Goal: Information Seeking & Learning: Learn about a topic

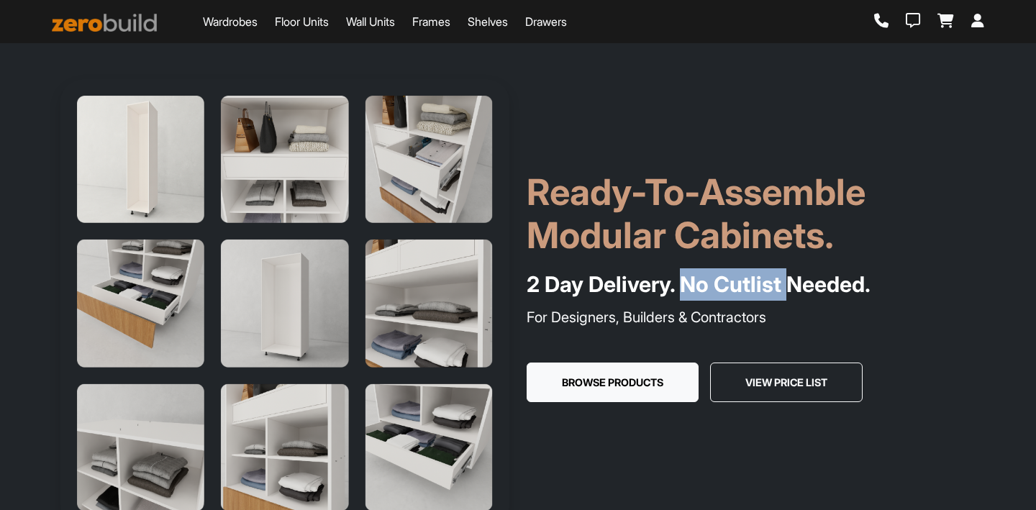
drag, startPoint x: 679, startPoint y: 286, endPoint x: 790, endPoint y: 293, distance: 111.8
click at [790, 293] on h4 "2 Day Delivery. No Cutlist Needed." at bounding box center [751, 284] width 449 height 32
click at [869, 310] on p "For Designers, Builders & Contractors" at bounding box center [751, 318] width 449 height 22
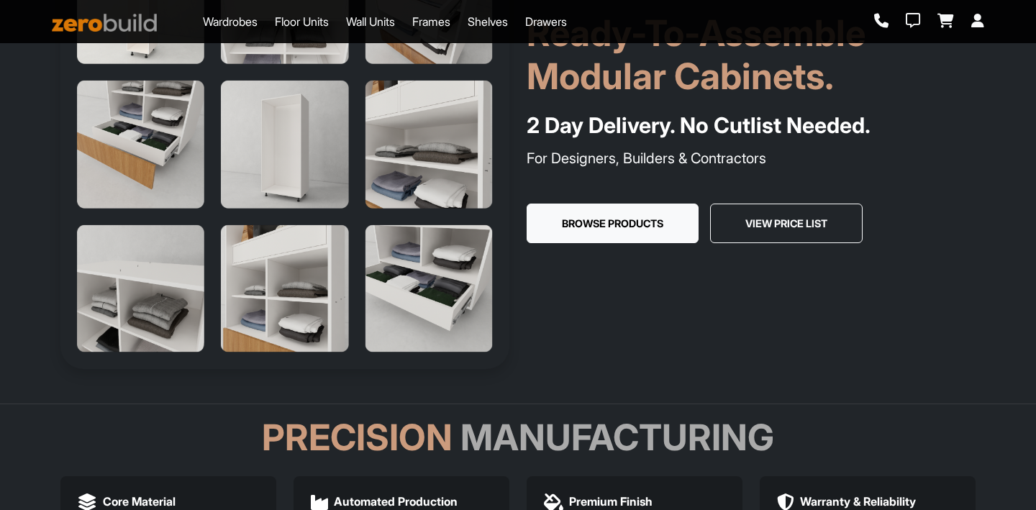
scroll to position [166, 0]
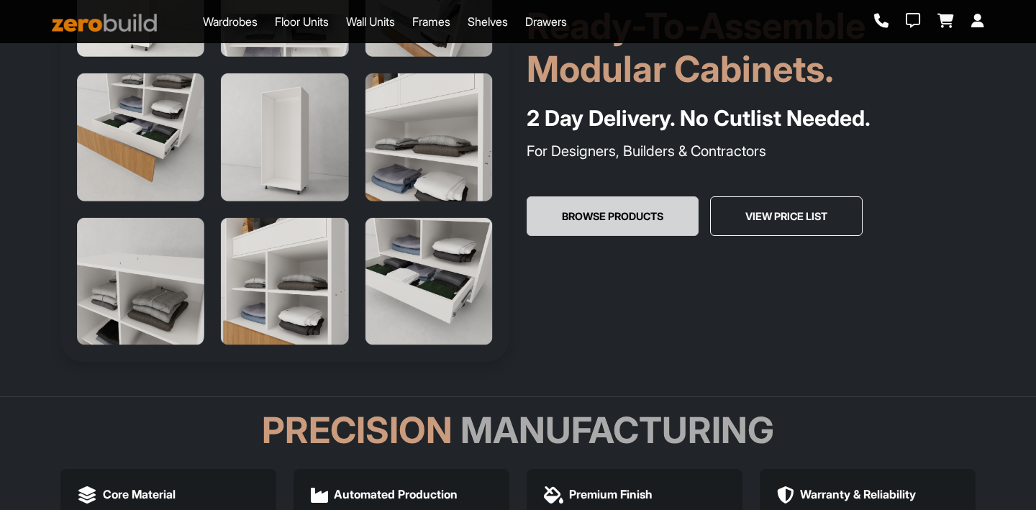
click at [585, 204] on button "Browse Products" at bounding box center [613, 216] width 172 height 40
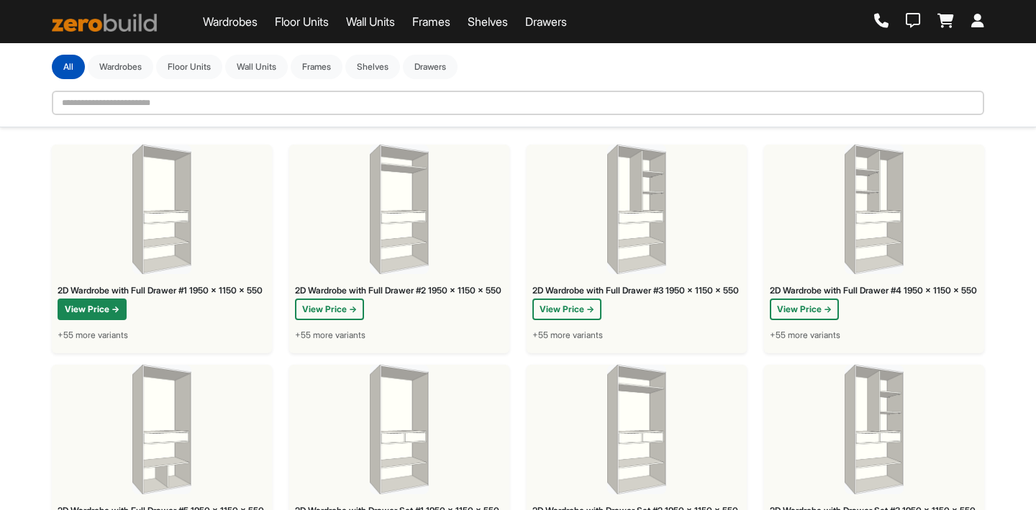
click at [86, 312] on button "View Price →" at bounding box center [92, 310] width 69 height 22
click at [110, 335] on span "+55 more variants" at bounding box center [93, 328] width 71 height 13
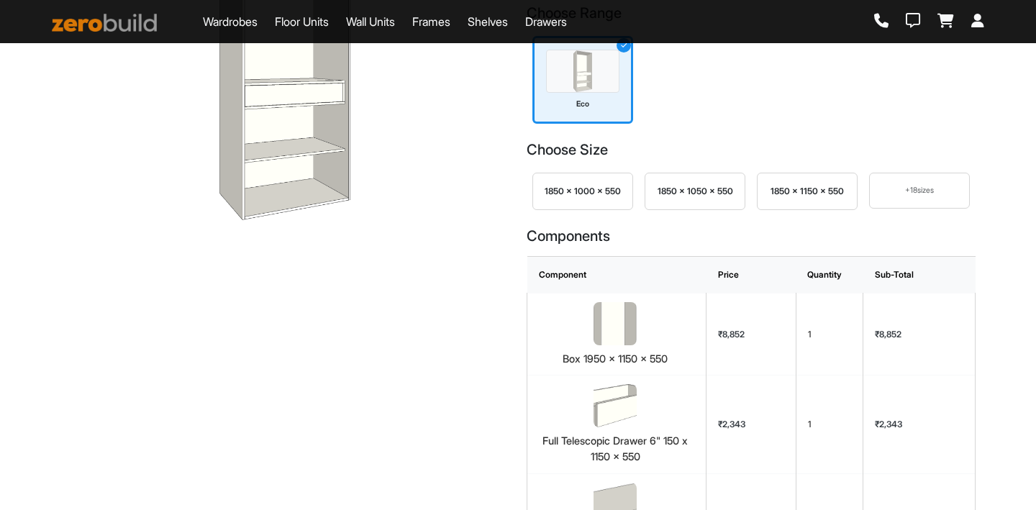
scroll to position [192, 0]
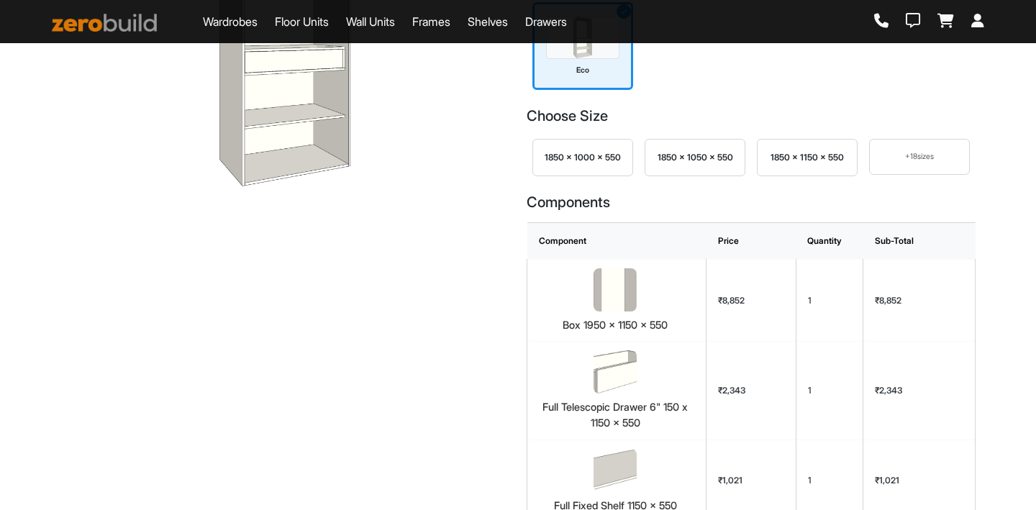
click at [575, 164] on div "1850 x 1000 x 550" at bounding box center [583, 157] width 76 height 13
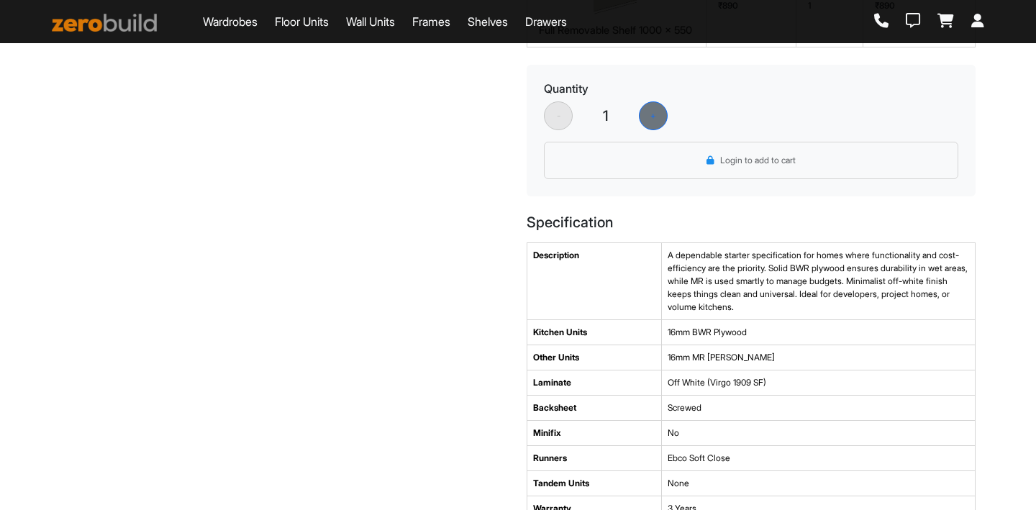
scroll to position [787, 0]
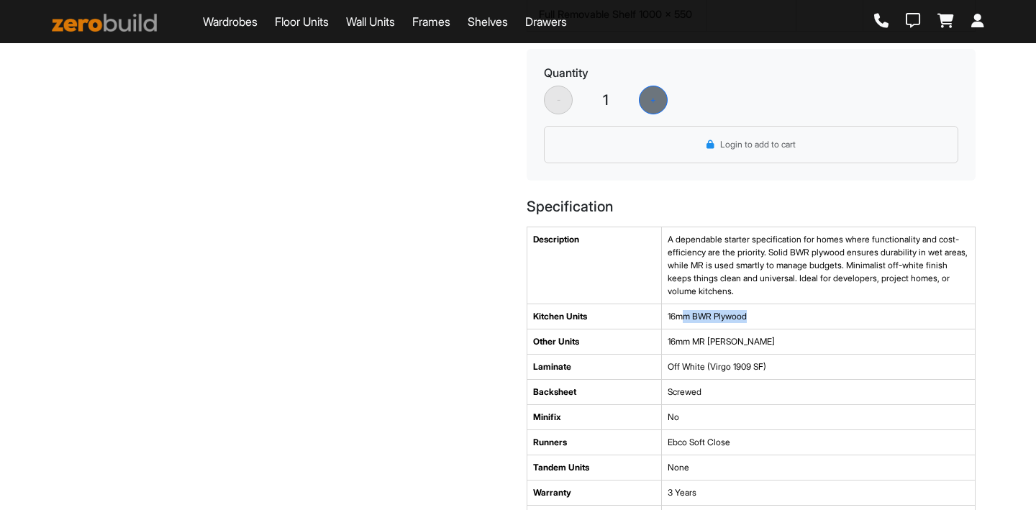
drag, startPoint x: 687, startPoint y: 311, endPoint x: 751, endPoint y: 317, distance: 64.3
click at [751, 317] on td "16mm BWR Plywood" at bounding box center [818, 316] width 314 height 25
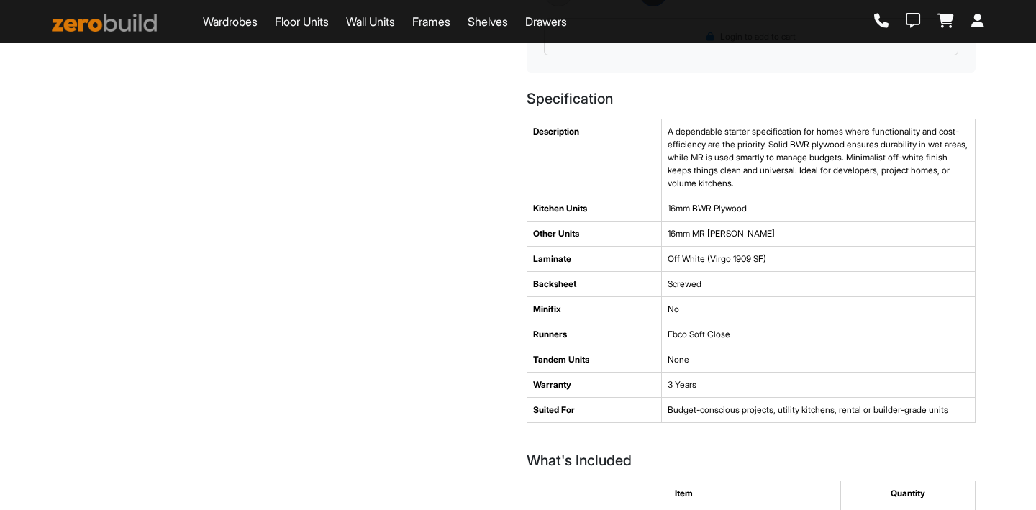
scroll to position [892, 0]
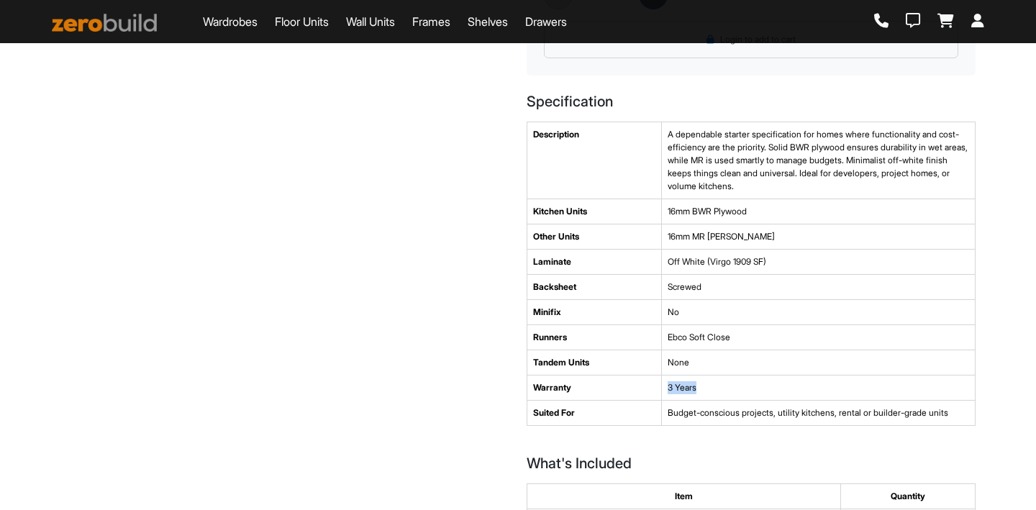
drag, startPoint x: 667, startPoint y: 389, endPoint x: 700, endPoint y: 389, distance: 33.1
click at [701, 389] on td "3 Years" at bounding box center [818, 387] width 314 height 25
click at [601, 407] on td "Suited For" at bounding box center [595, 412] width 135 height 25
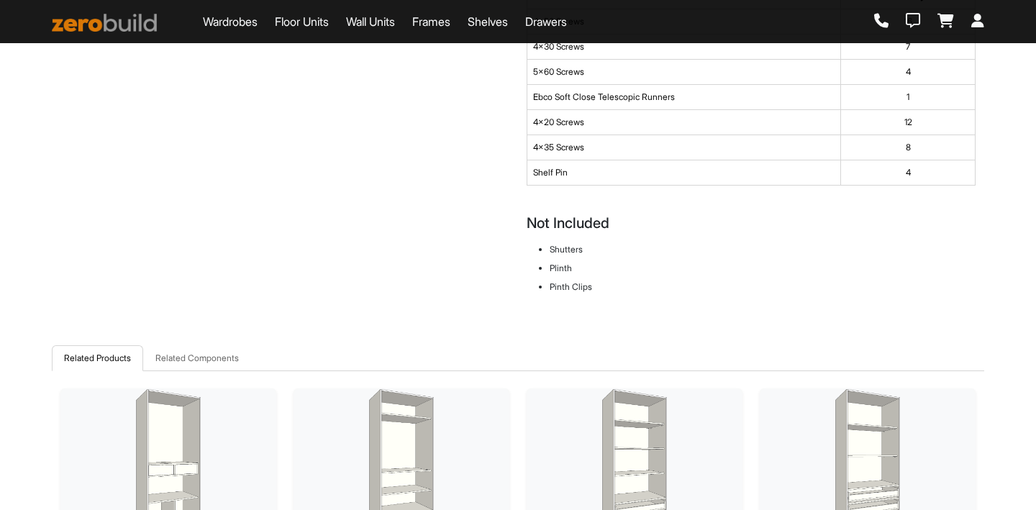
scroll to position [1394, 0]
drag, startPoint x: 546, startPoint y: 243, endPoint x: 600, endPoint y: 244, distance: 54.0
click at [602, 245] on ul "shutters plinth pinth clips" at bounding box center [751, 267] width 449 height 50
drag, startPoint x: 548, startPoint y: 261, endPoint x: 578, endPoint y: 261, distance: 30.2
click at [578, 261] on ul "shutters plinth pinth clips" at bounding box center [751, 267] width 449 height 50
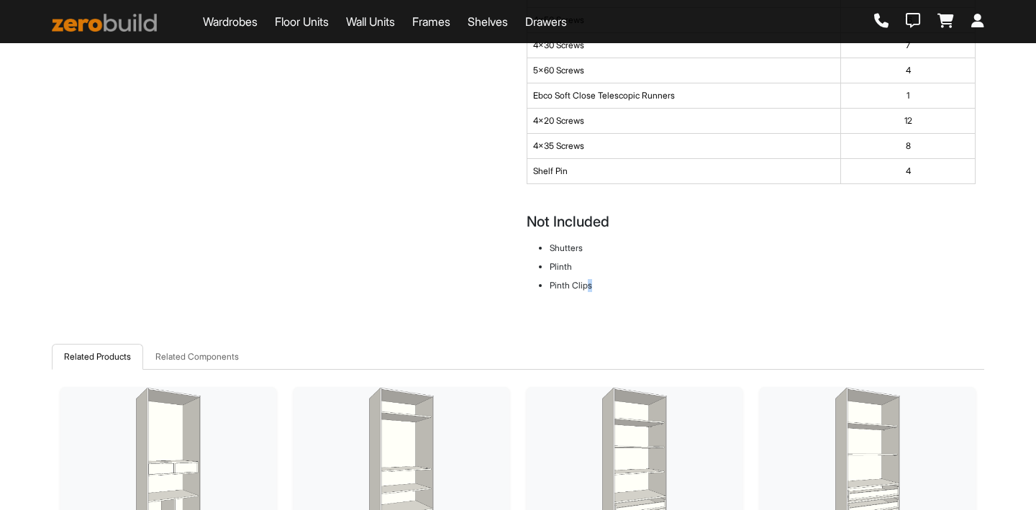
drag, startPoint x: 589, startPoint y: 284, endPoint x: 617, endPoint y: 288, distance: 27.6
click at [617, 288] on li "pinth clips" at bounding box center [763, 285] width 426 height 13
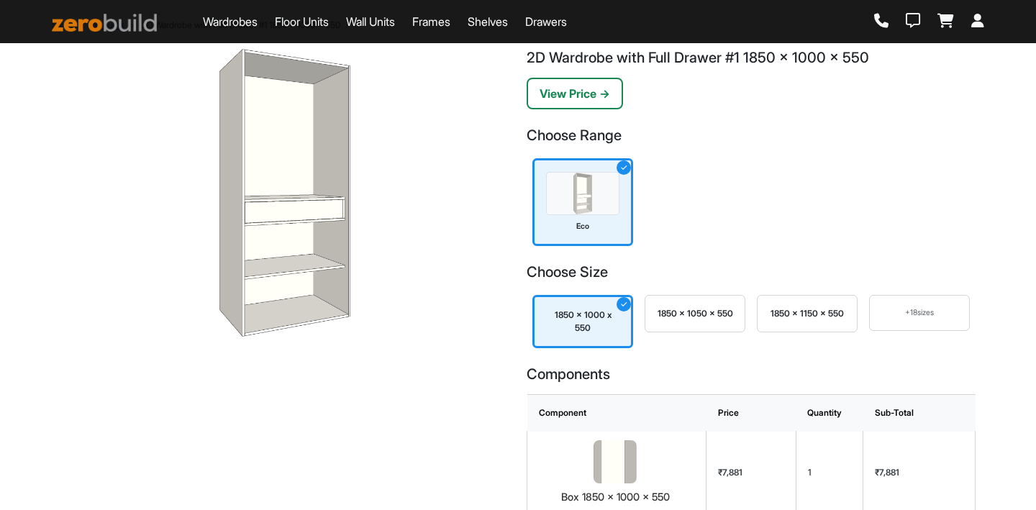
scroll to position [40, 0]
click at [882, 319] on div "+ 18 sizes" at bounding box center [920, 315] width 76 height 12
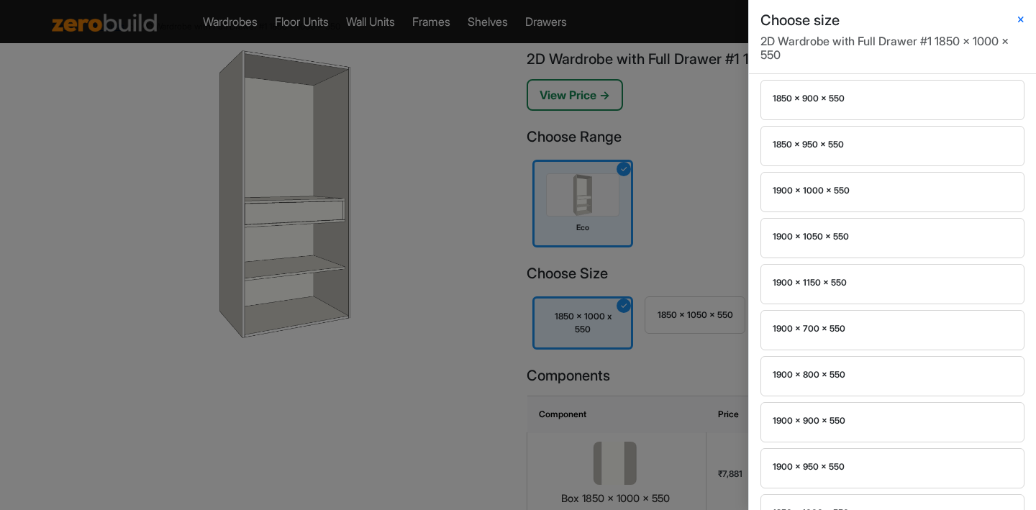
scroll to position [638, 0]
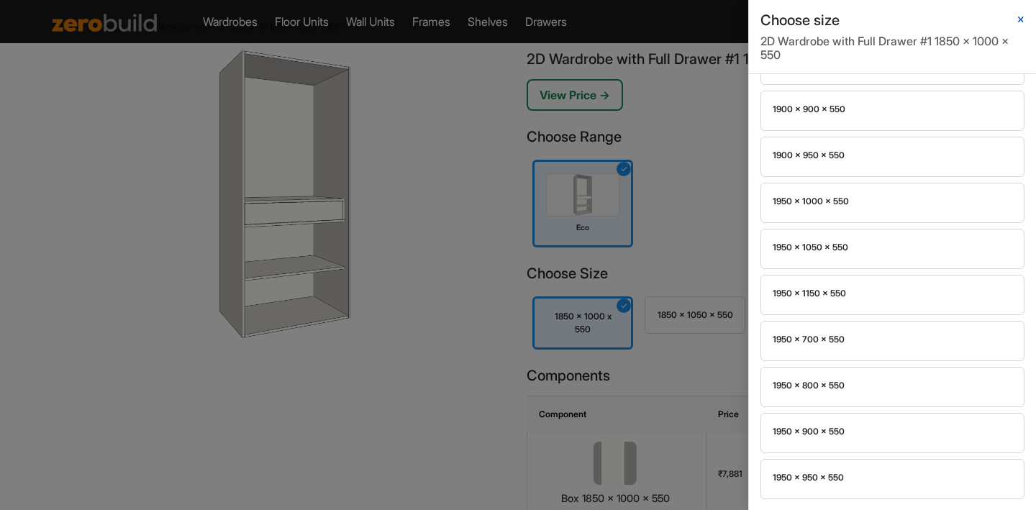
click at [1024, 17] on button "button" at bounding box center [1021, 20] width 7 height 14
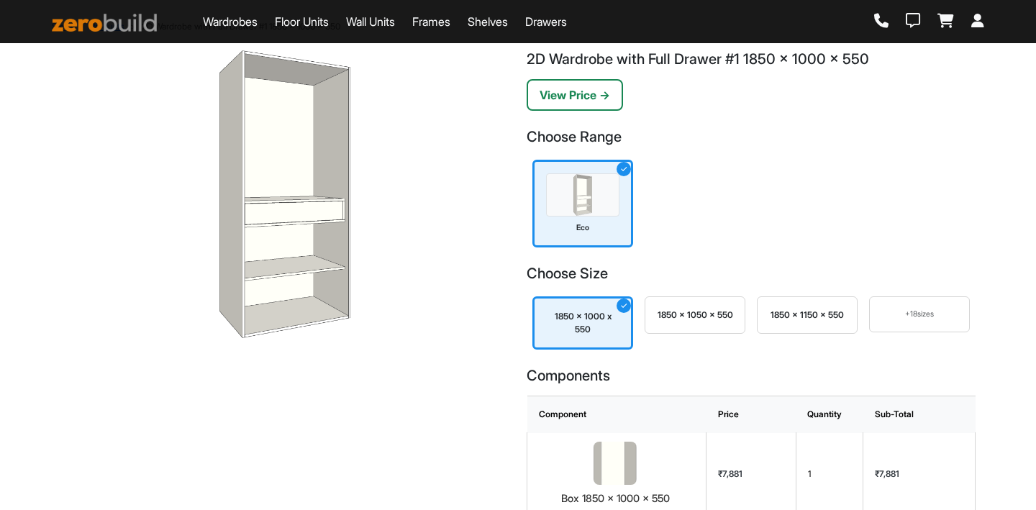
scroll to position [0, 0]
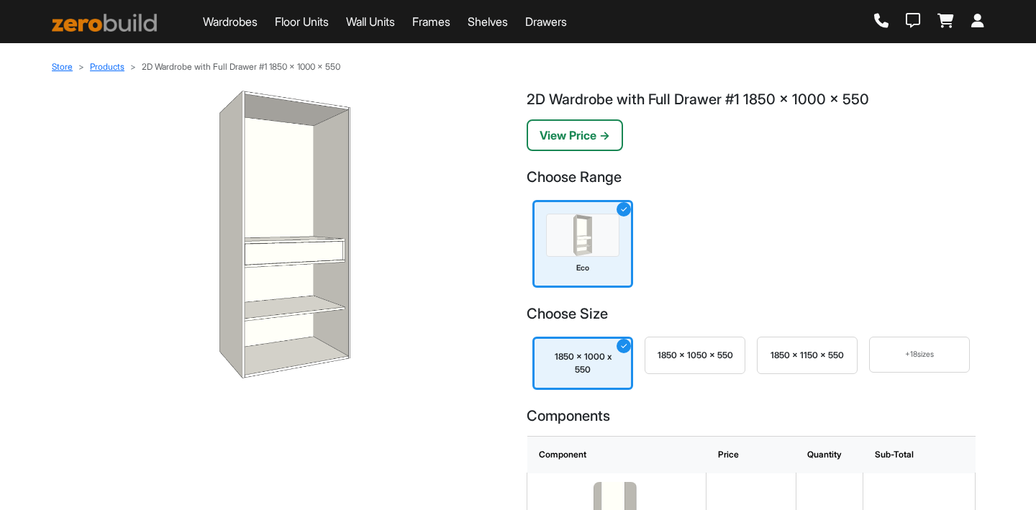
click at [547, 29] on link "Drawers" at bounding box center [546, 21] width 42 height 17
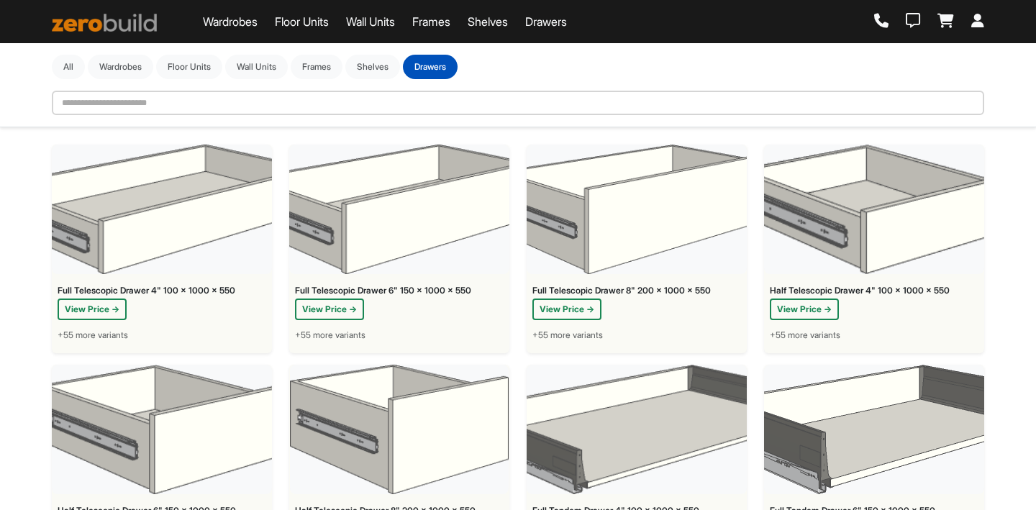
click at [451, 29] on link "Frames" at bounding box center [431, 21] width 38 height 17
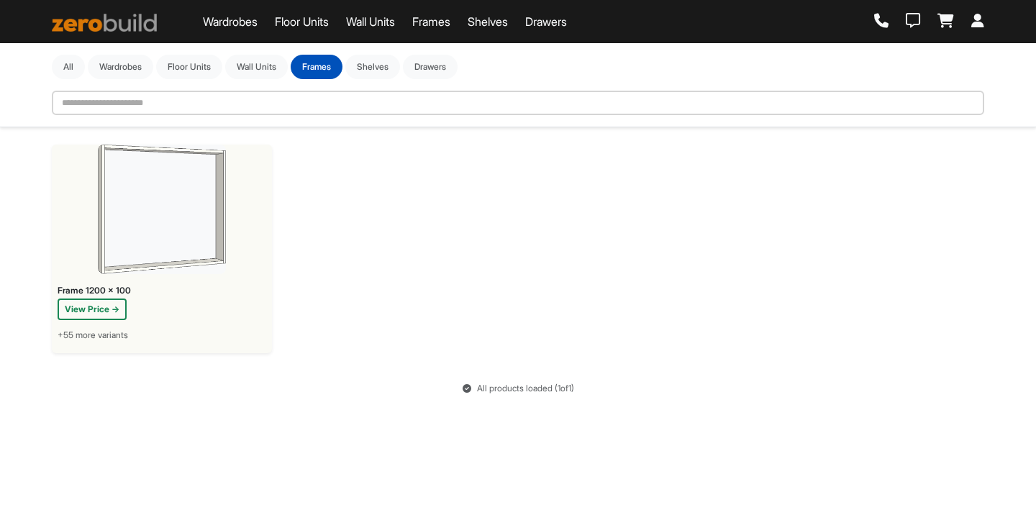
click at [501, 24] on link "Shelves" at bounding box center [488, 21] width 40 height 17
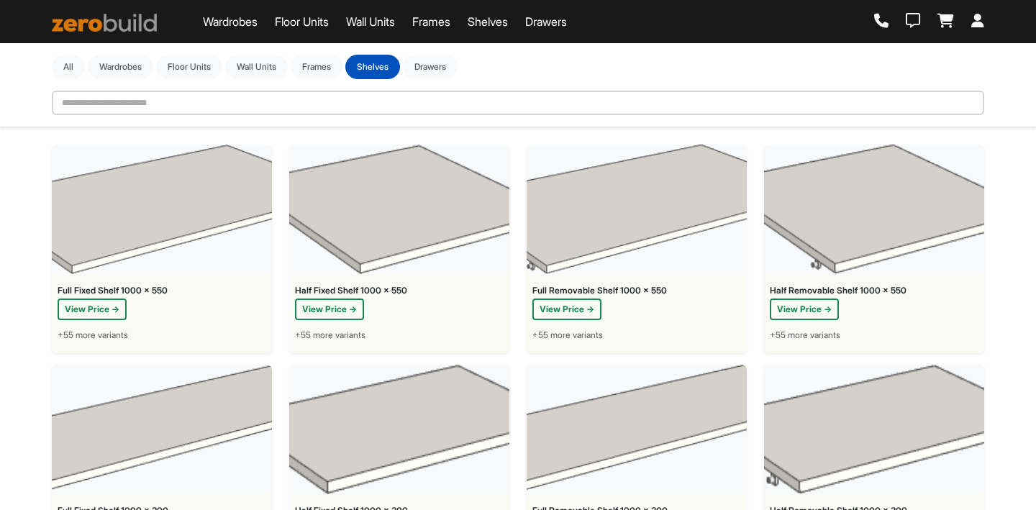
click at [556, 21] on link "Drawers" at bounding box center [546, 21] width 42 height 17
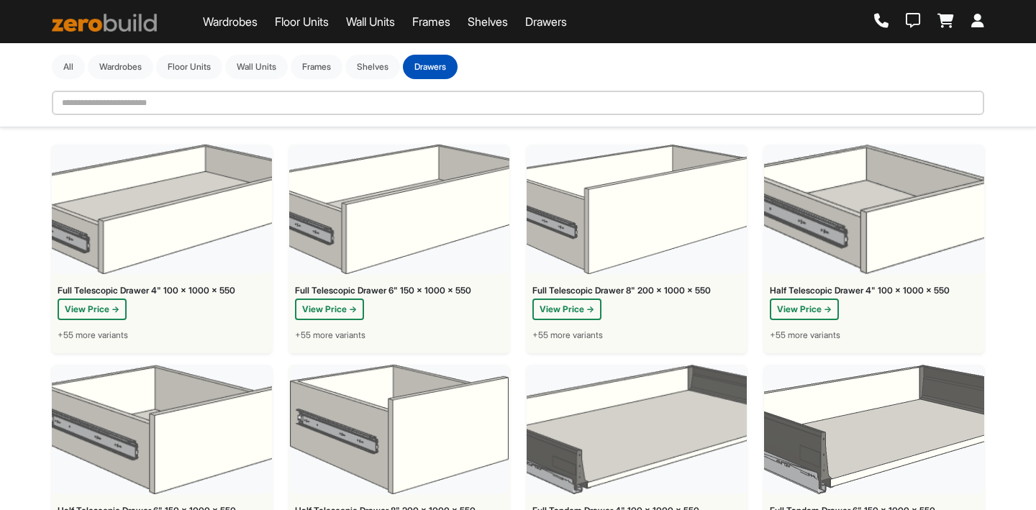
click at [290, 31] on div "Wardrobes Floor Units Wall Units Frames Shelves Drawers" at bounding box center [309, 21] width 515 height 29
click at [295, 25] on link "Floor Units" at bounding box center [302, 21] width 54 height 17
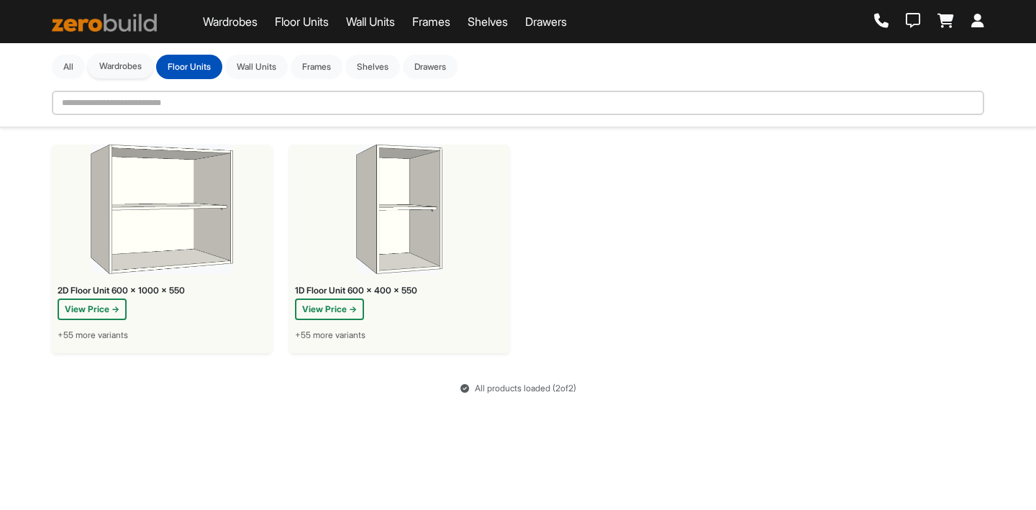
click at [115, 68] on button "Wardrobes" at bounding box center [120, 66] width 65 height 24
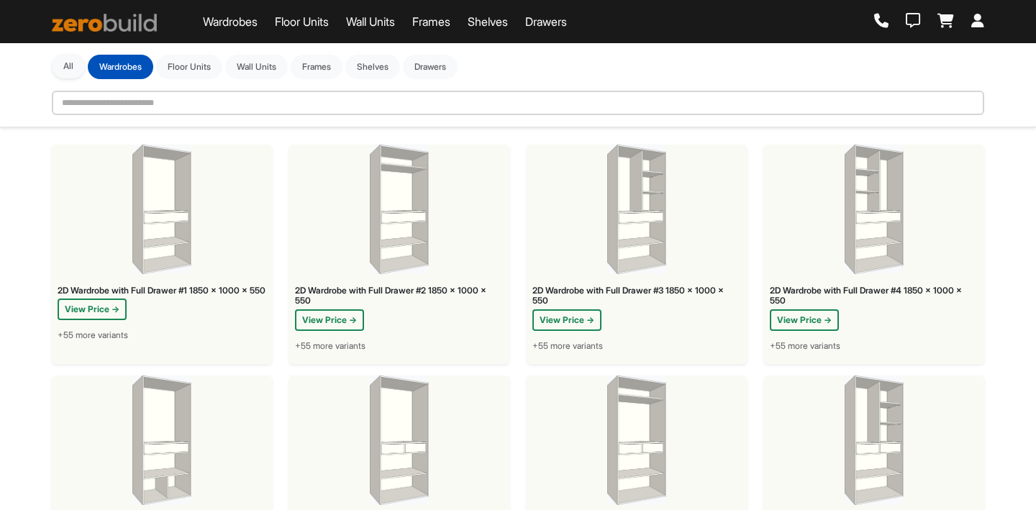
click at [71, 63] on button "All" at bounding box center [68, 66] width 33 height 24
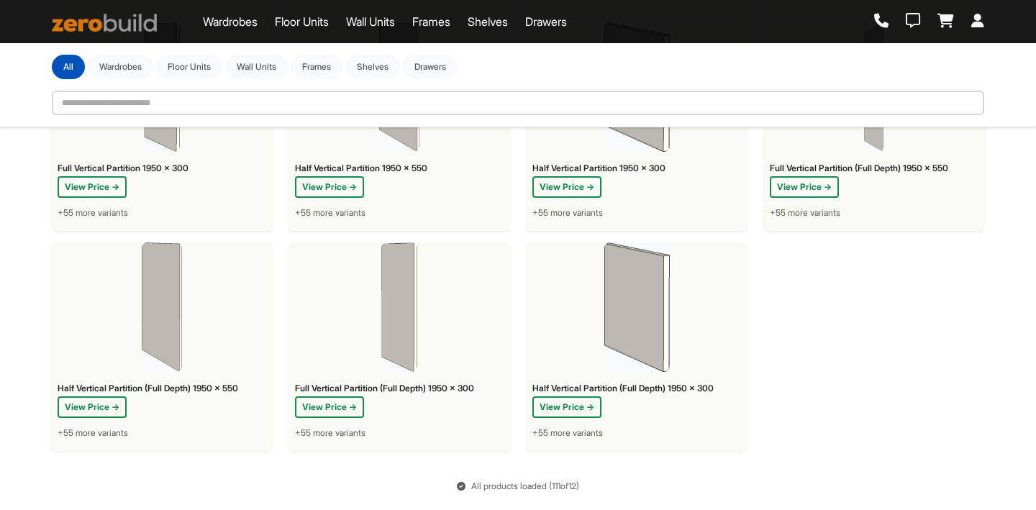
scroll to position [5956, 0]
click at [338, 440] on span "+55 more variants" at bounding box center [330, 433] width 71 height 13
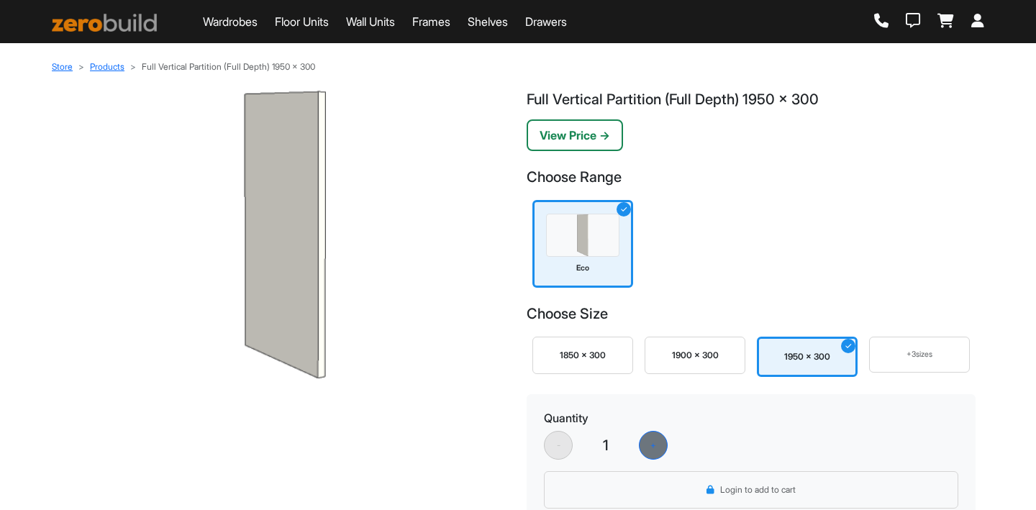
click at [146, 160] on img at bounding box center [284, 235] width 449 height 288
